Goal: Connect with others: Connect with others

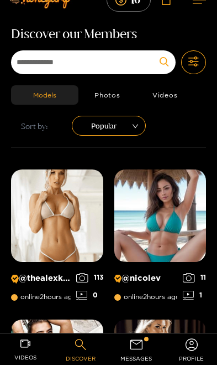
click at [140, 321] on img at bounding box center [161, 365] width 92 height 92
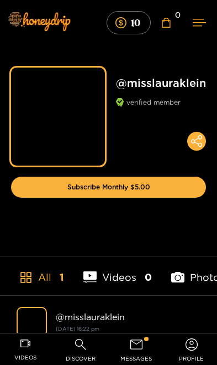
click at [140, 357] on span "messages" at bounding box center [137, 358] width 32 height 13
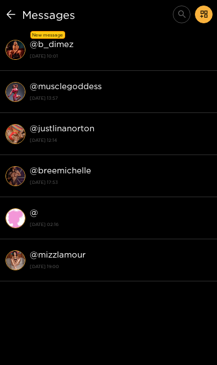
click at [129, 51] on strong "[DATE] 10:01" at bounding box center [121, 56] width 182 height 10
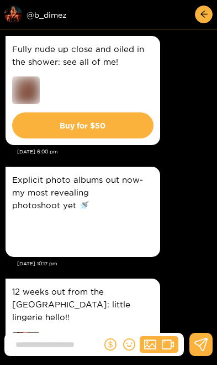
scroll to position [2480, 0]
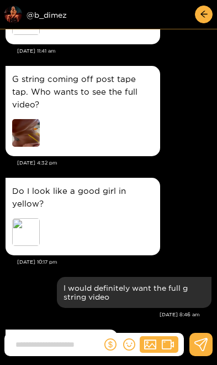
click at [51, 13] on div "Preview @ b_dimez" at bounding box center [66, 15] width 124 height 18
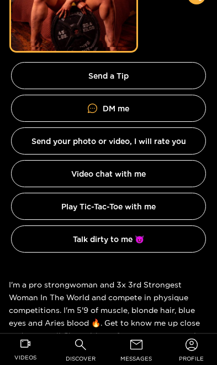
scroll to position [143, 0]
